Goal: Navigation & Orientation: Find specific page/section

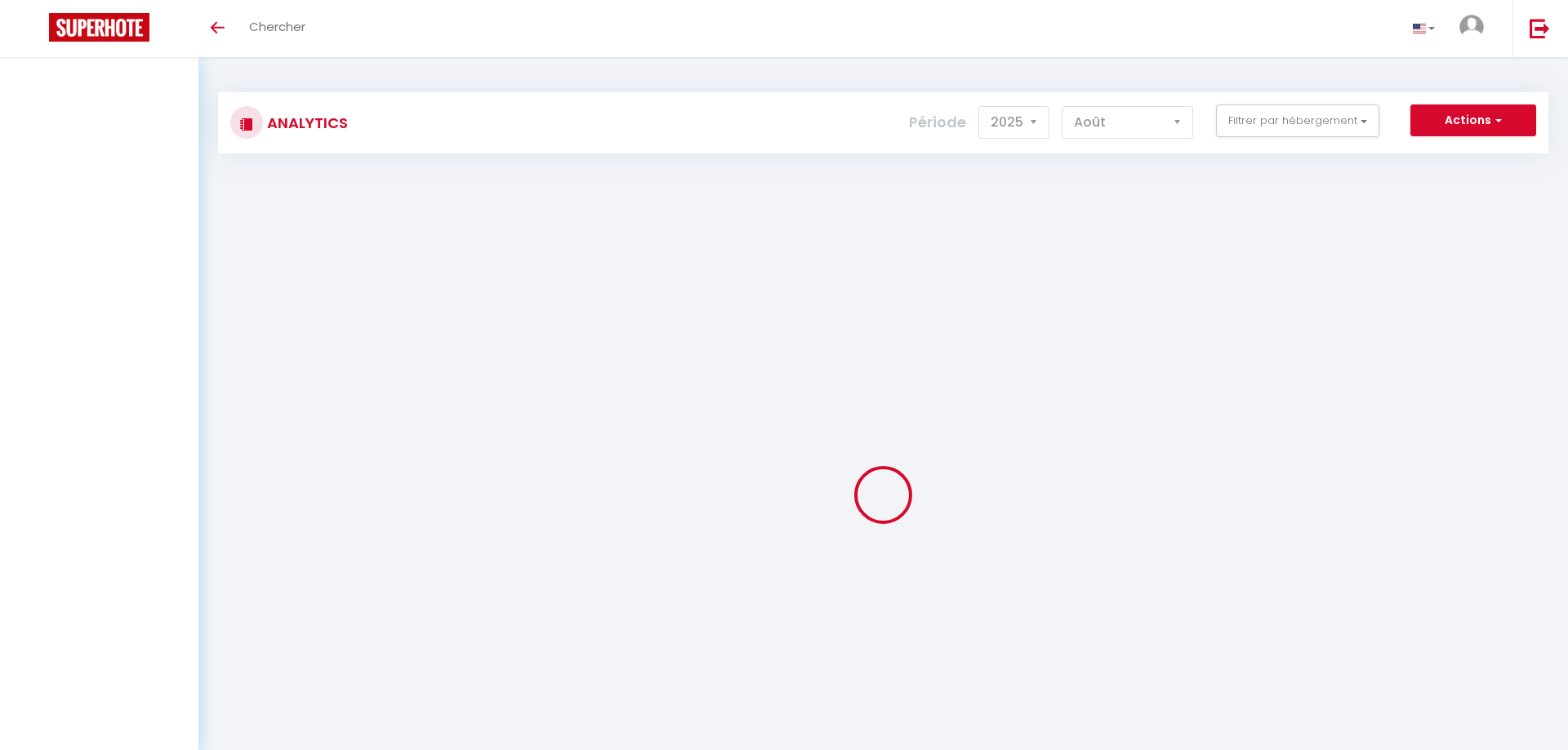
select select "2025"
select select "8"
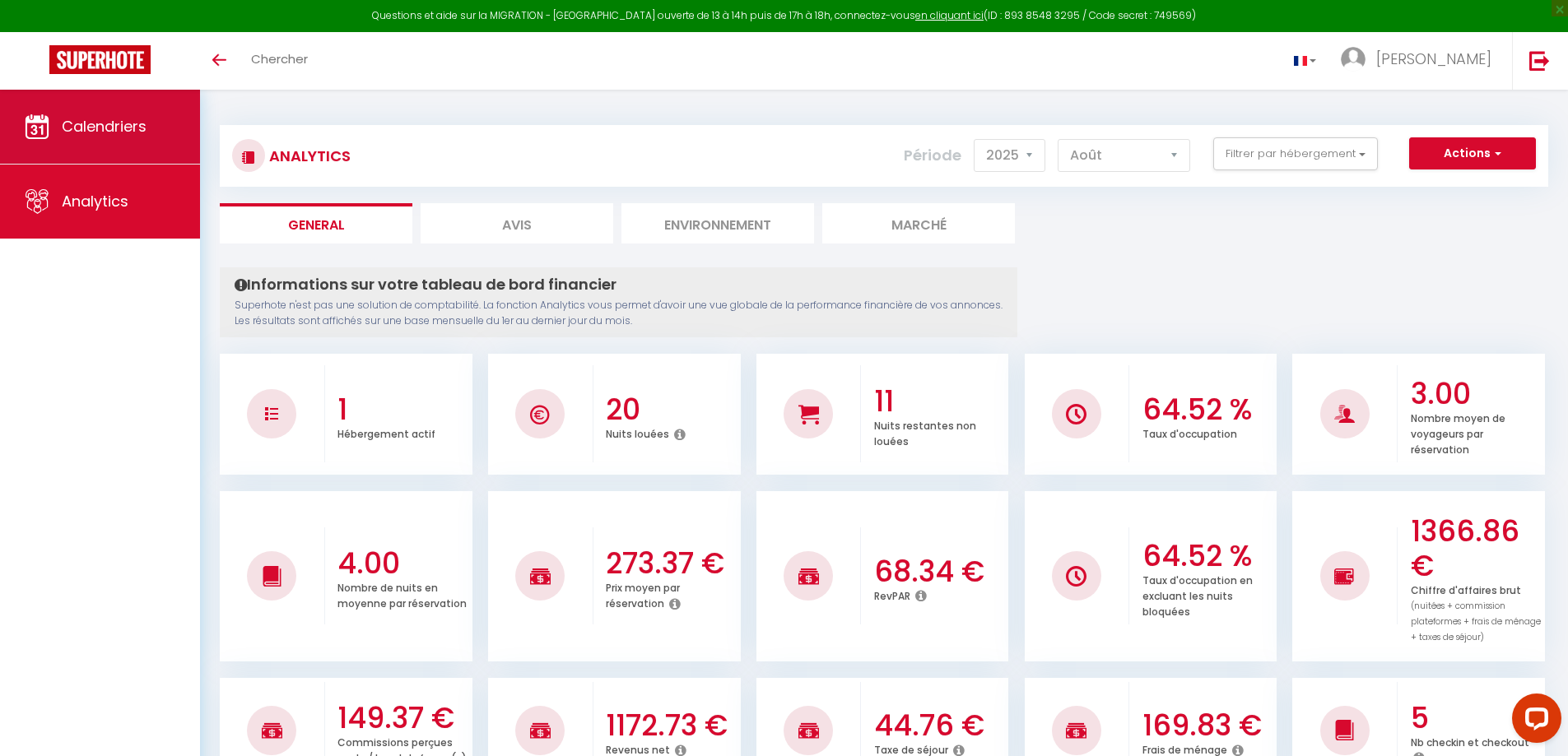
click at [51, 123] on link "Calendriers" at bounding box center [100, 126] width 200 height 74
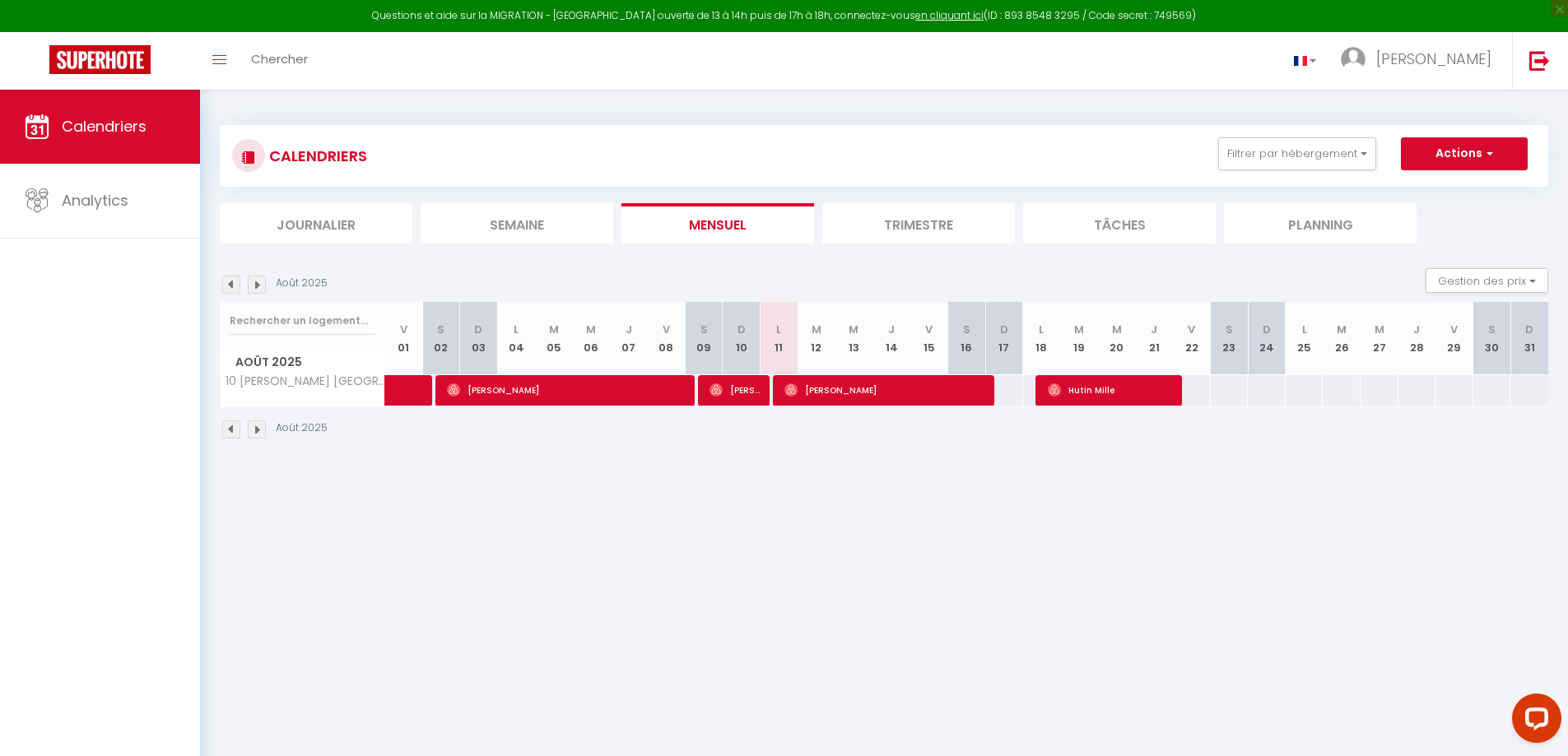
click at [914, 204] on li "Trimestre" at bounding box center [918, 223] width 193 height 41
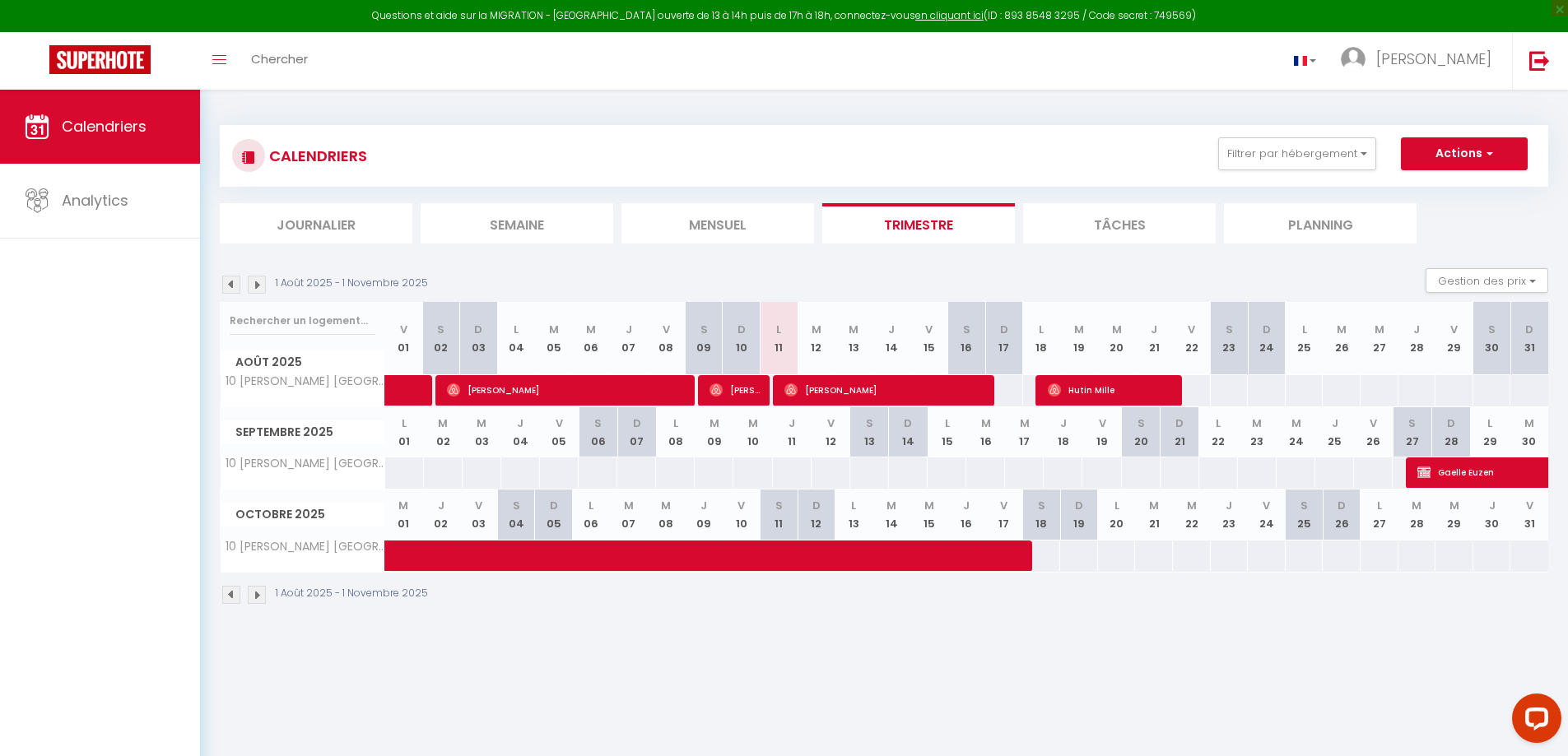
click at [468, 96] on div "CALENDRIERS Filtrer par hébergement Tous 10 [PERSON_NAME] [GEOGRAPHIC_DATA]-[GE…" at bounding box center [883, 366] width 1367 height 551
click at [531, 63] on div "Toggle menubar Chercher BUTTON vincent Paramètres" at bounding box center [838, 60] width 1437 height 57
click at [604, 259] on section "1 Août 2025 - 1 Novembre 2025 Gestion des prix Nb Nuits minimum Règles Disponib…" at bounding box center [883, 437] width 1328 height 370
